Goal: Transaction & Acquisition: Obtain resource

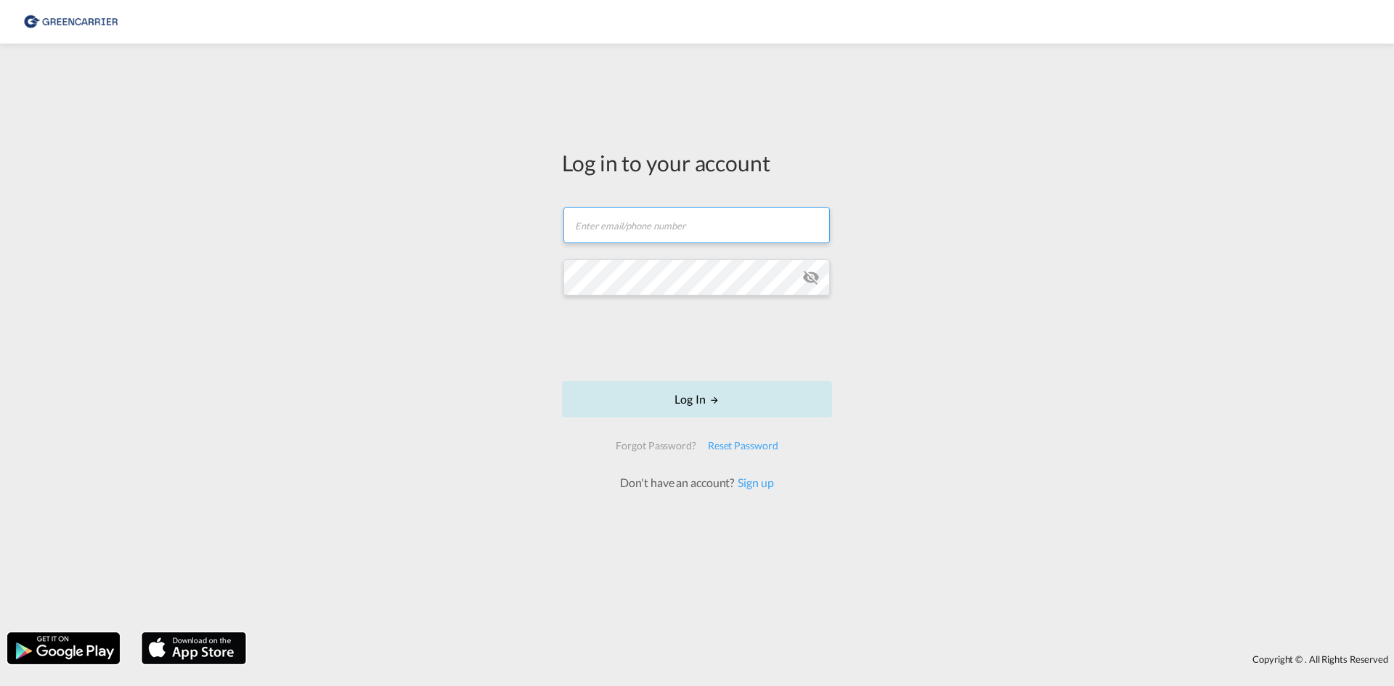
type input "[EMAIL_ADDRESS][DOMAIN_NAME]"
click at [711, 399] on md-icon "LOGIN" at bounding box center [715, 400] width 10 height 10
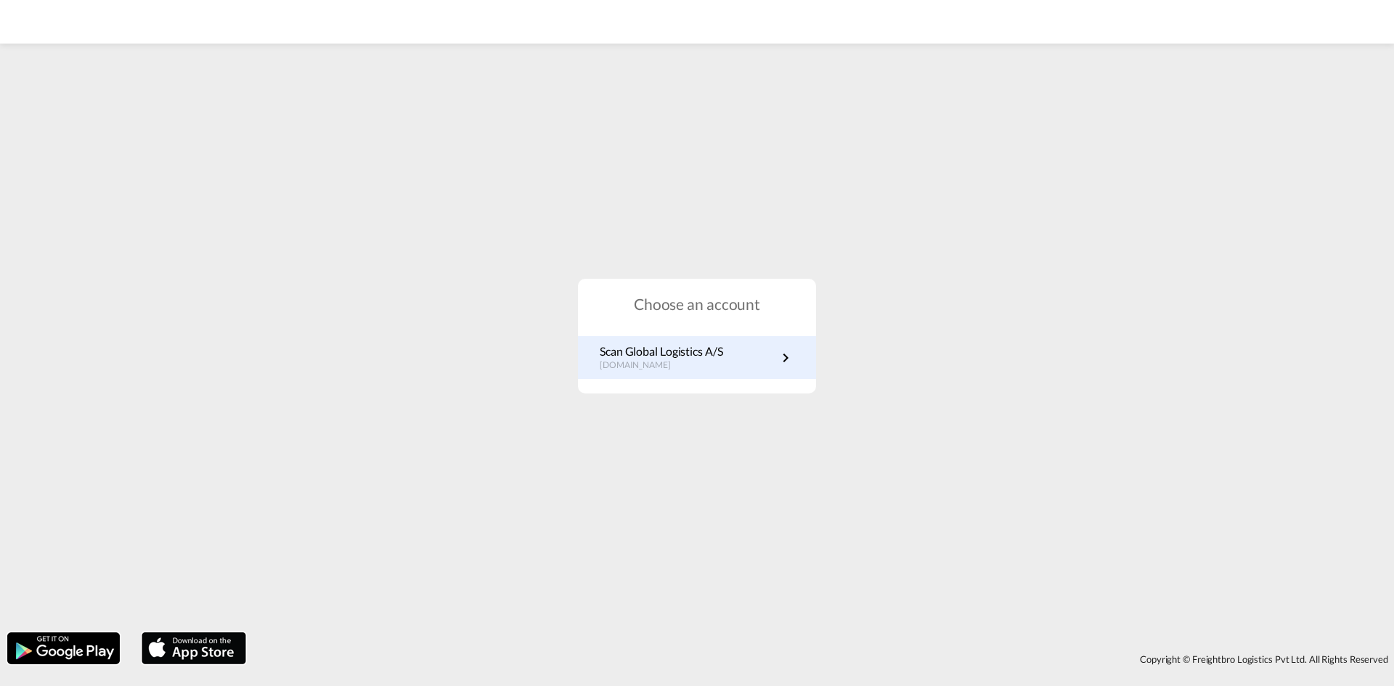
click at [691, 359] on p "Scan Global Logistics A/S" at bounding box center [661, 351] width 123 height 16
click at [781, 357] on md-icon "icon-chevron-right" at bounding box center [785, 357] width 17 height 17
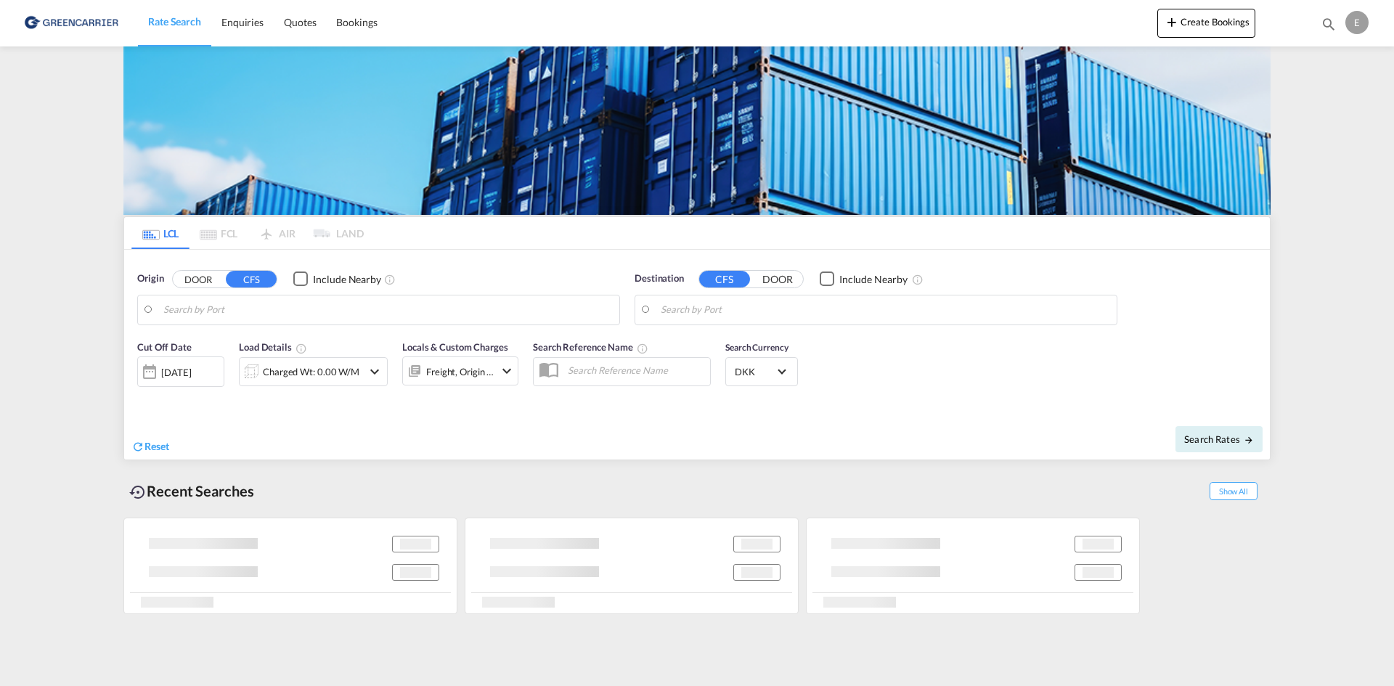
type input "DK-6760, Bæk, [GEOGRAPHIC_DATA][PERSON_NAME][GEOGRAPHIC_DATA], [GEOGRAPHIC_DATA…"
type input "[GEOGRAPHIC_DATA], [GEOGRAPHIC_DATA], CAMTR"
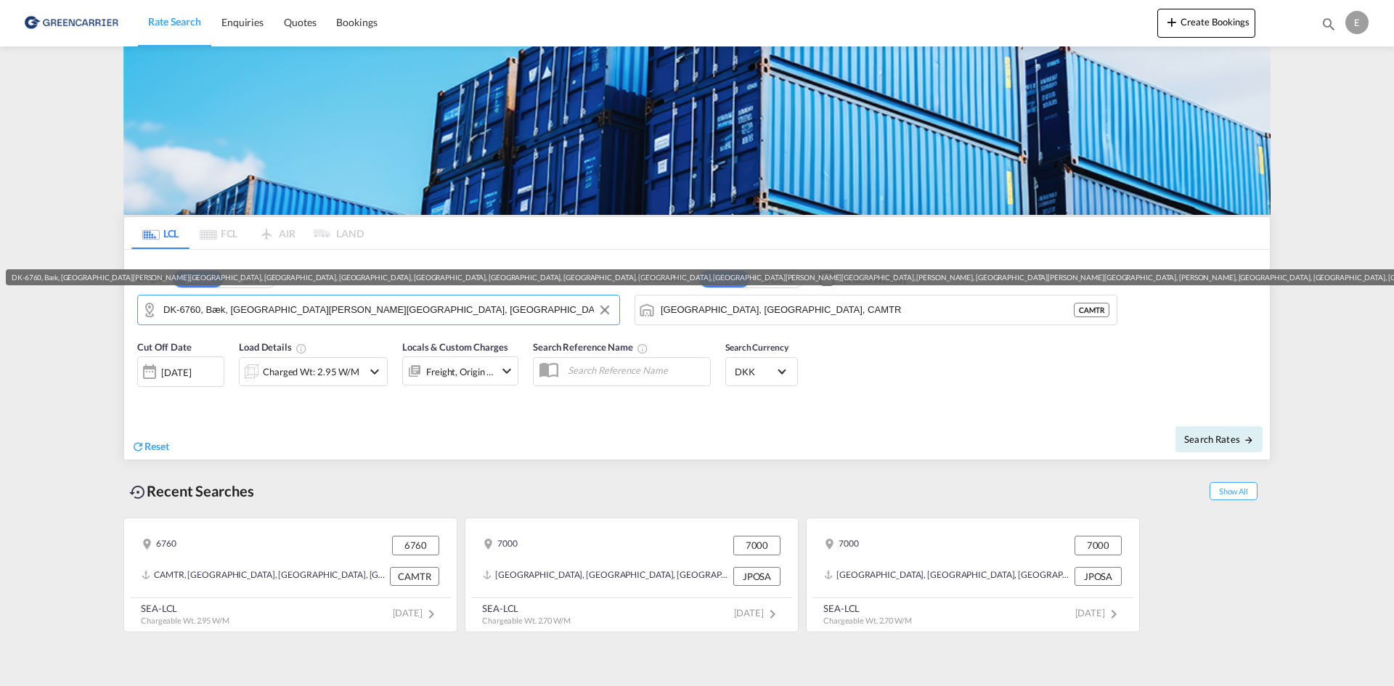
click at [281, 316] on input "DK-6760, Bæk, [GEOGRAPHIC_DATA][PERSON_NAME][GEOGRAPHIC_DATA], [GEOGRAPHIC_DATA…" at bounding box center [387, 310] width 449 height 22
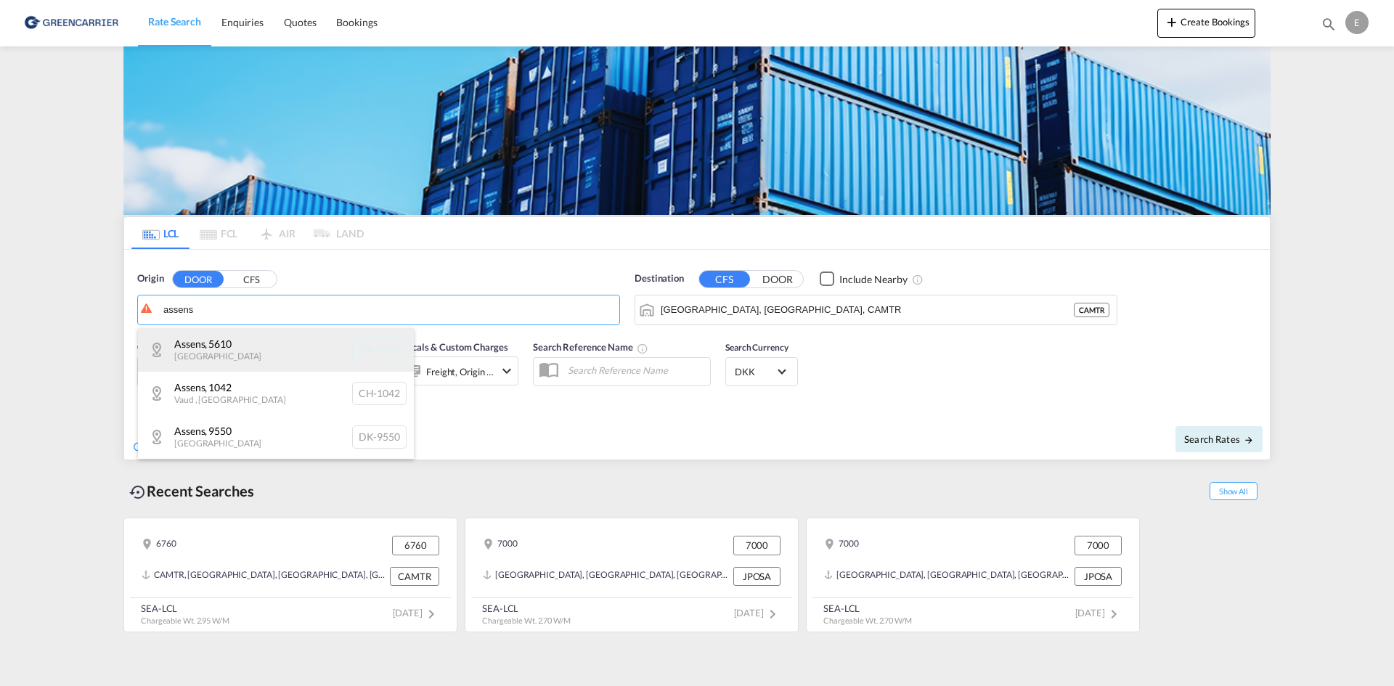
click at [302, 336] on div "Assens , 5610 [GEOGRAPHIC_DATA] DK-5610" at bounding box center [276, 350] width 276 height 44
type input "DK-5610, Assens"
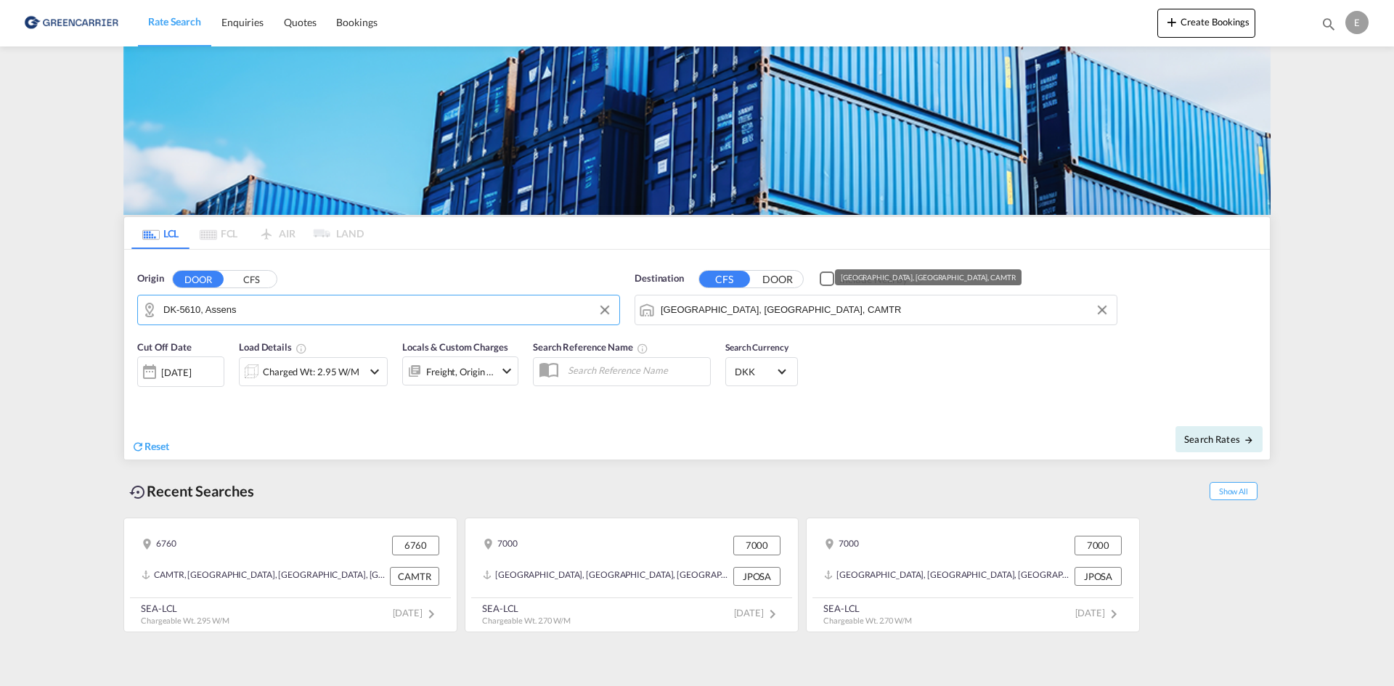
click at [810, 306] on input "[GEOGRAPHIC_DATA], [GEOGRAPHIC_DATA], CAMTR" at bounding box center [885, 310] width 449 height 22
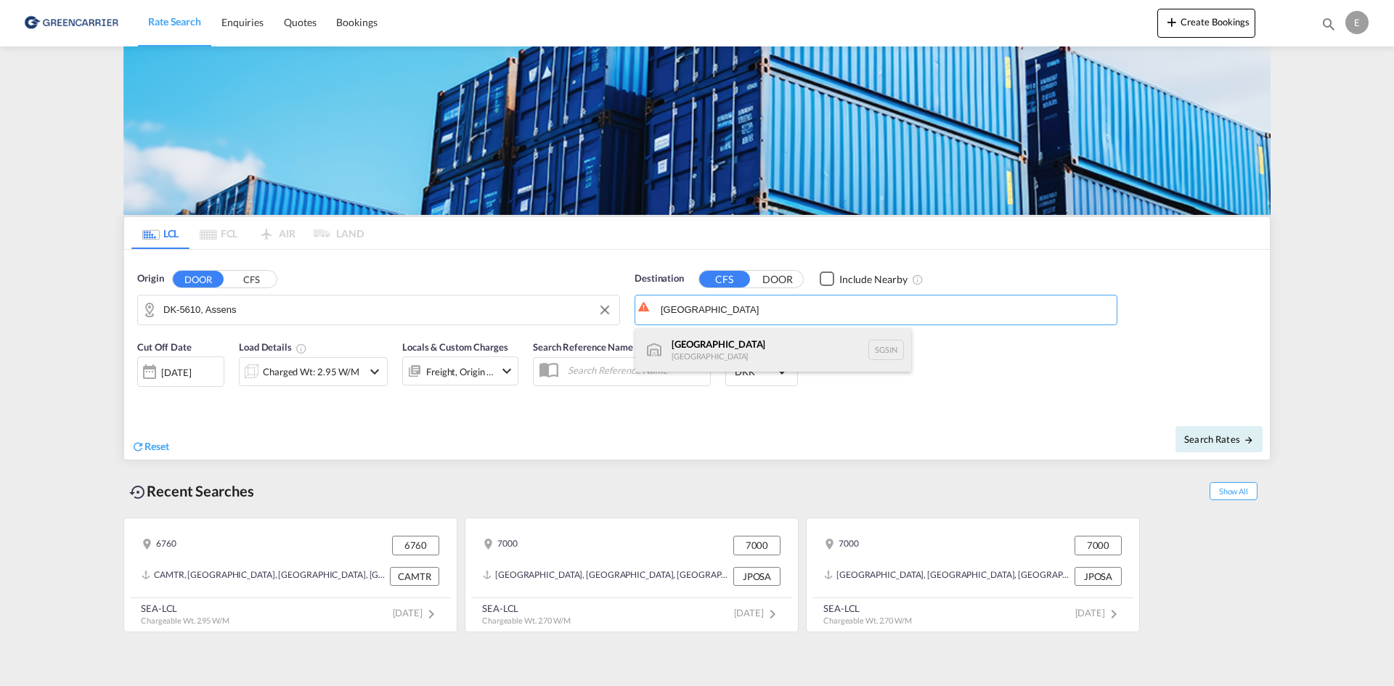
click at [770, 359] on div "Singapore [GEOGRAPHIC_DATA] [GEOGRAPHIC_DATA]" at bounding box center [773, 350] width 276 height 44
type input "[GEOGRAPHIC_DATA], SGSIN"
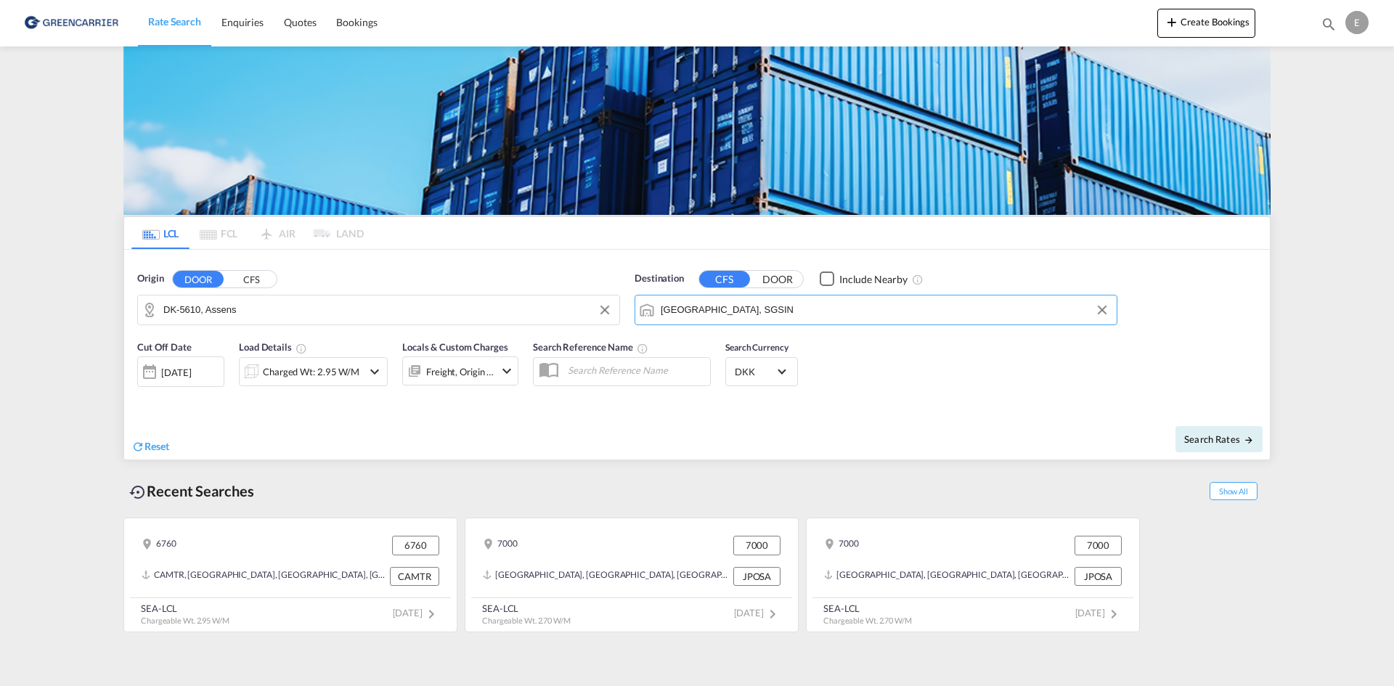
click at [375, 373] on md-icon "icon-chevron-down" at bounding box center [374, 371] width 17 height 17
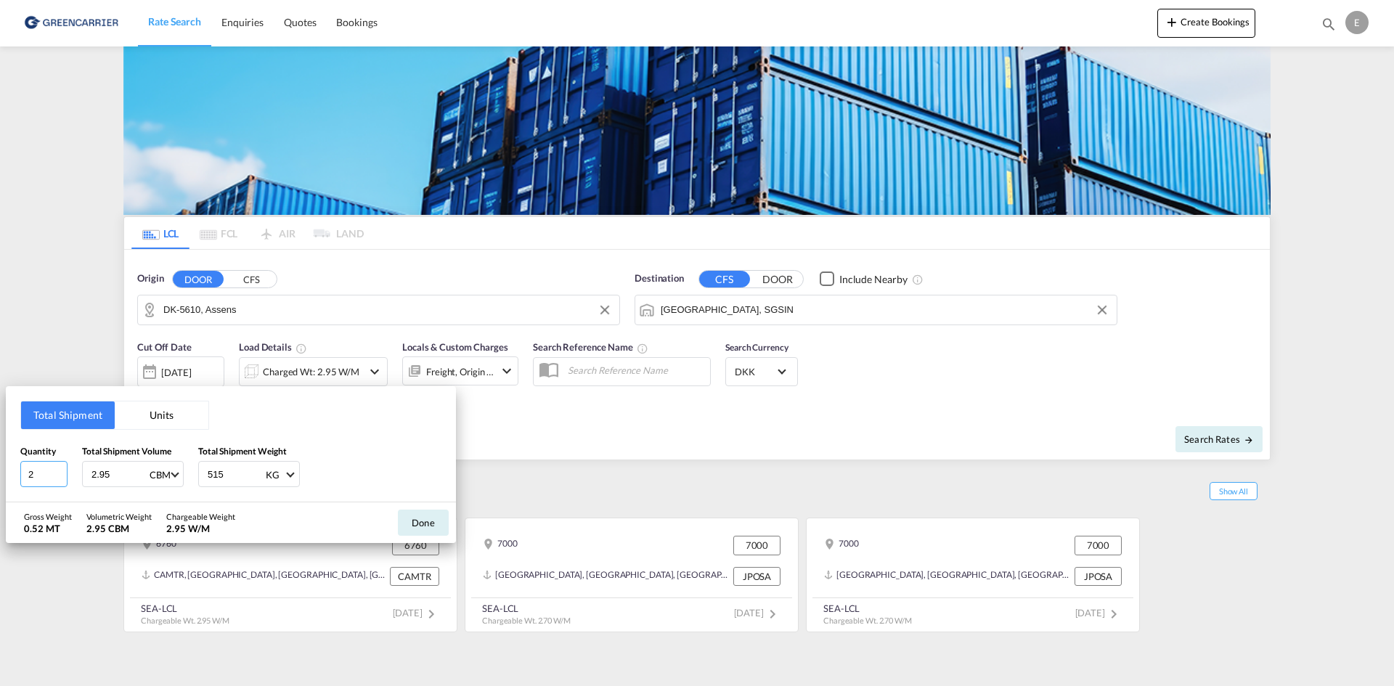
drag, startPoint x: 39, startPoint y: 474, endPoint x: -12, endPoint y: 474, distance: 50.8
click at [0, 474] on html "Rate Search Enquiries Quotes Bookings Rate Search Enquiries" at bounding box center [697, 343] width 1394 height 686
type input "4"
type input "5"
type input "415"
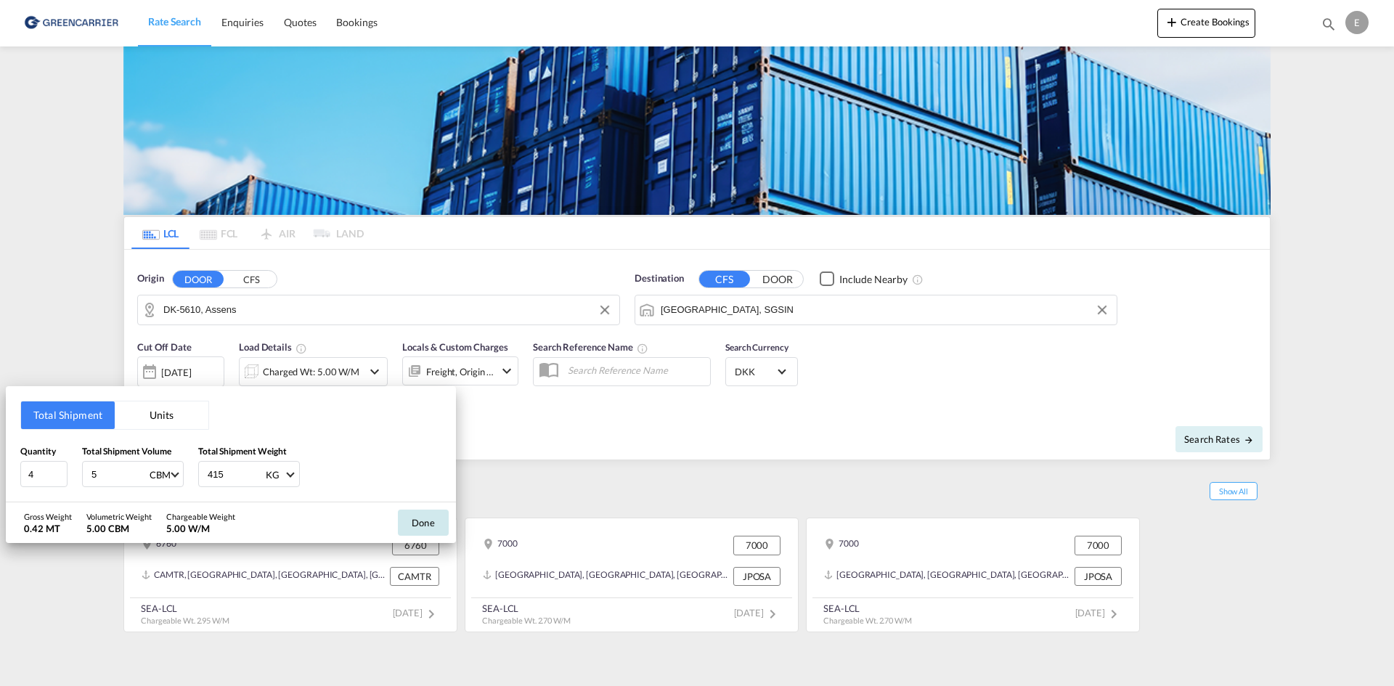
click at [420, 516] on button "Done" at bounding box center [423, 523] width 51 height 26
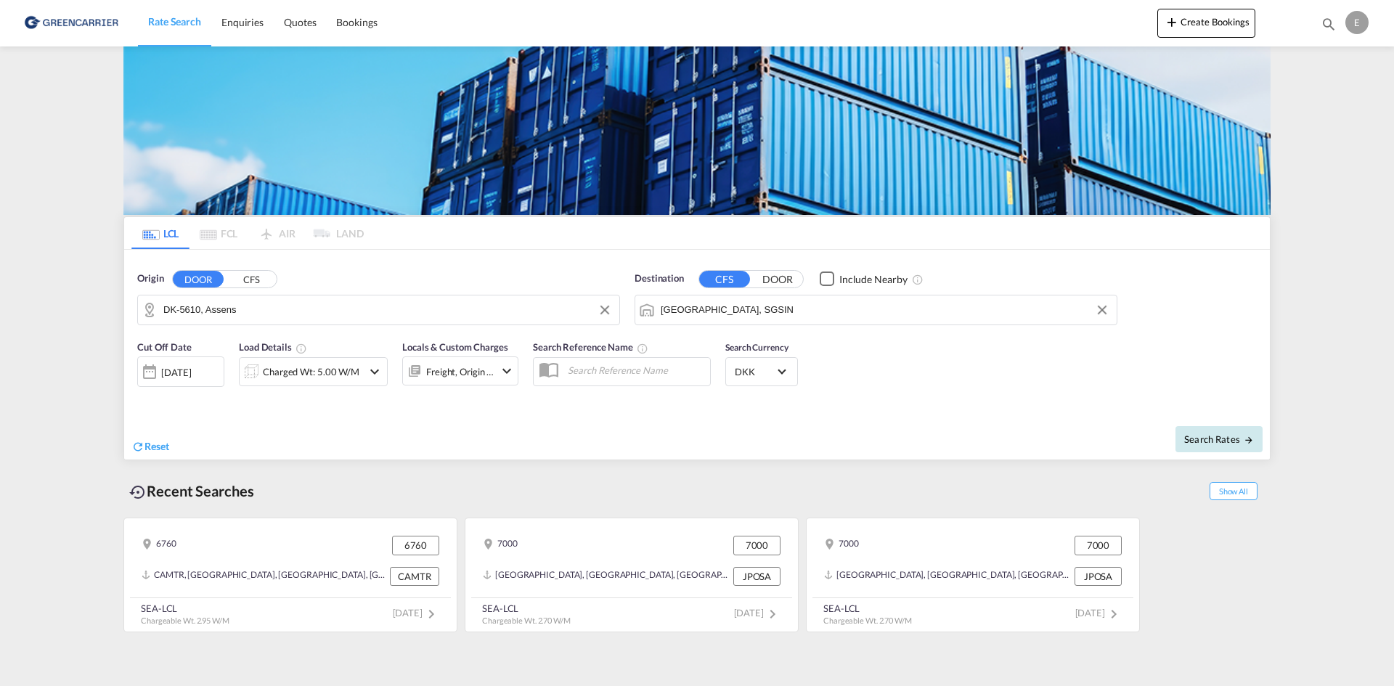
click at [1254, 431] on button "Search Rates" at bounding box center [1219, 439] width 87 height 26
type input "5610 to SGSIN / [DATE]"
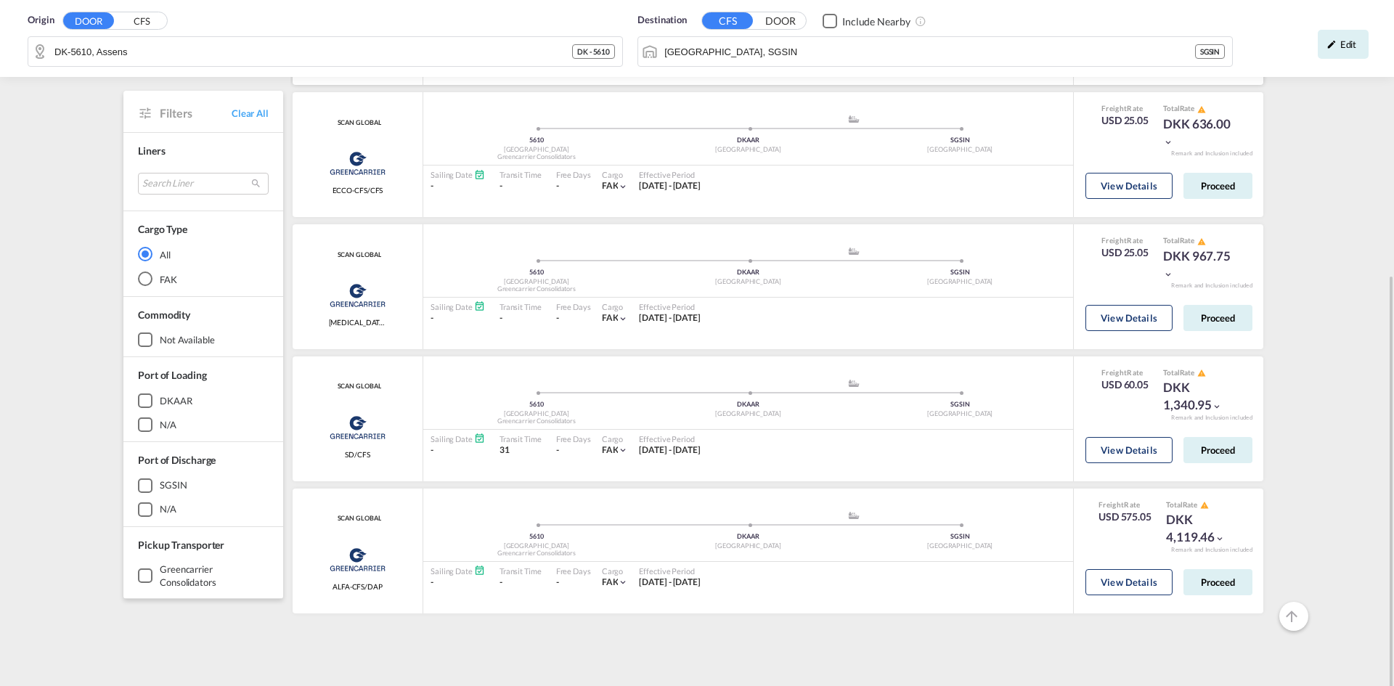
scroll to position [390, 0]
